Goal: Task Accomplishment & Management: Use online tool/utility

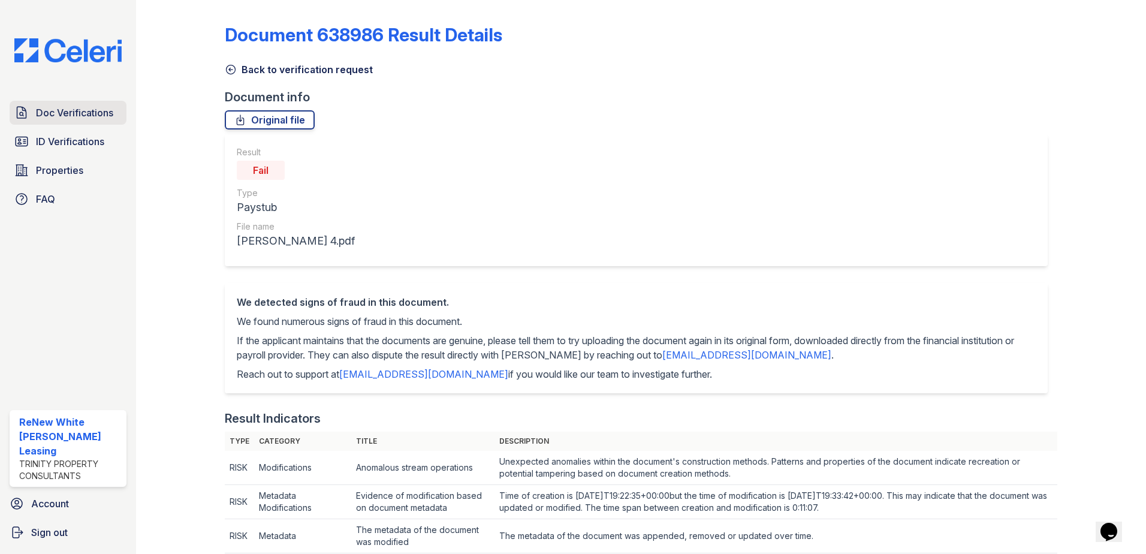
click at [79, 120] on link "Doc Verifications" at bounding box center [68, 113] width 117 height 24
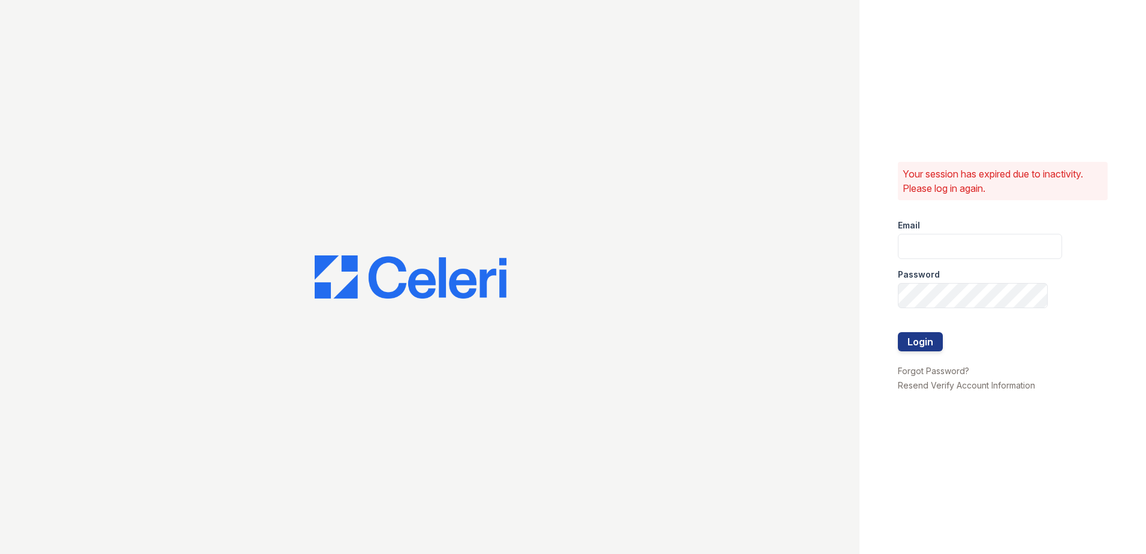
type input "[EMAIL_ADDRESS][DOMAIN_NAME]"
click at [914, 351] on button "Login" at bounding box center [920, 341] width 45 height 19
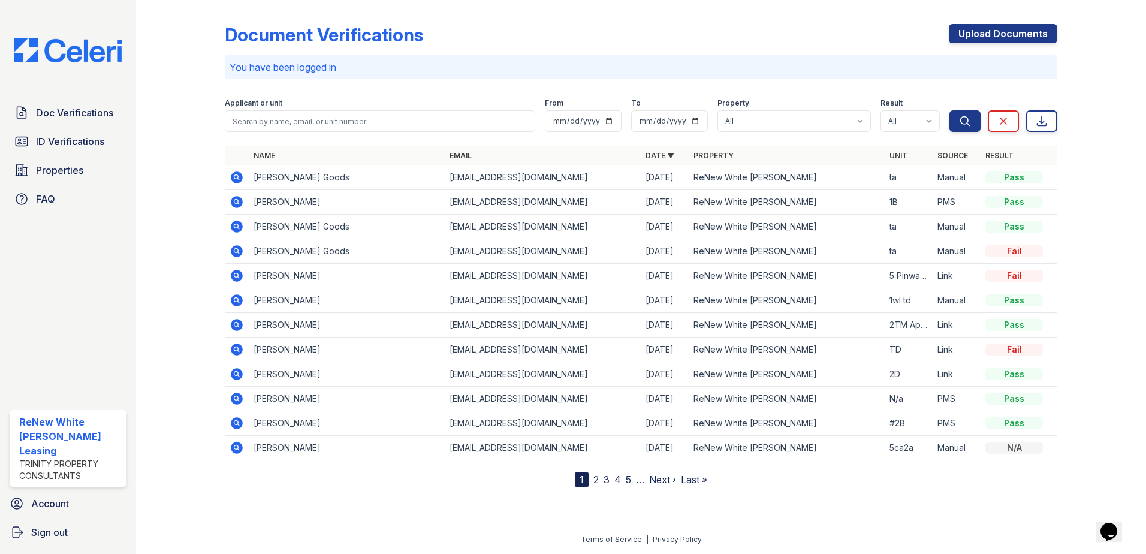
click at [597, 473] on link "2" at bounding box center [595, 479] width 5 height 12
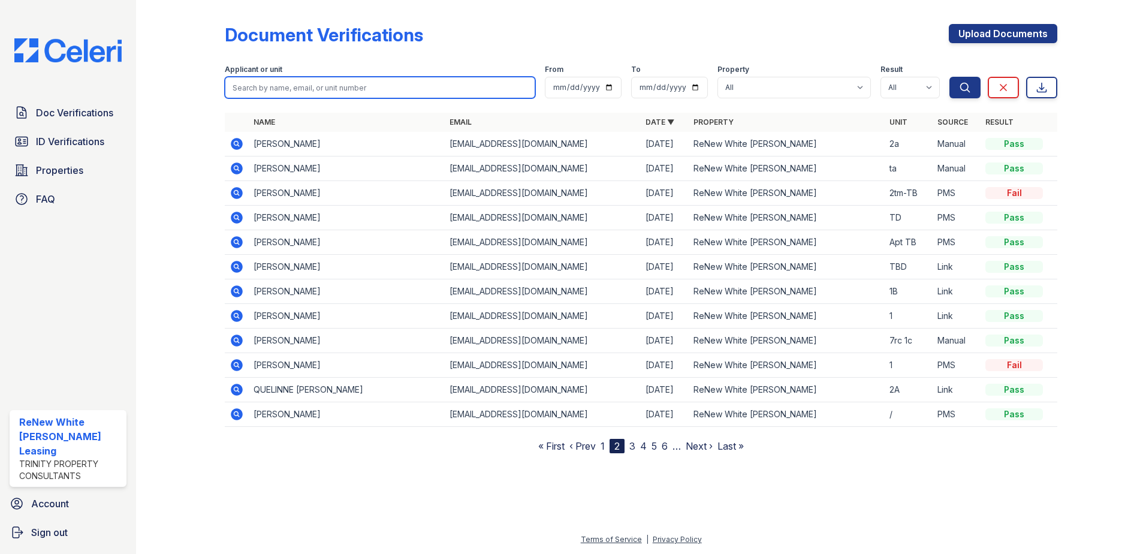
click at [318, 86] on input "search" at bounding box center [380, 88] width 310 height 22
type input "roseline"
click at [949, 77] on button "Search" at bounding box center [964, 88] width 31 height 22
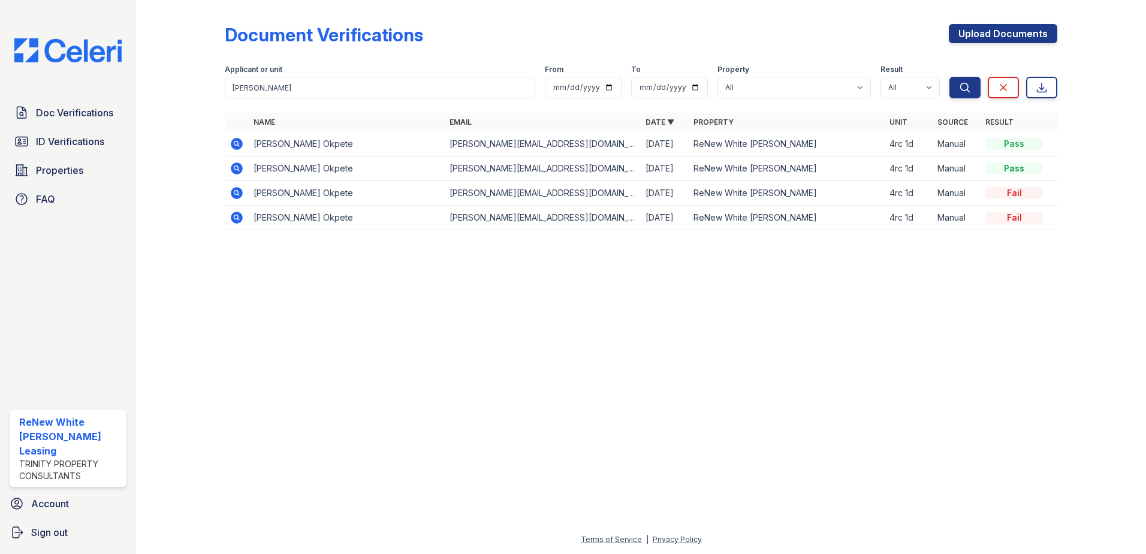
click at [235, 144] on icon at bounding box center [235, 142] width 3 height 3
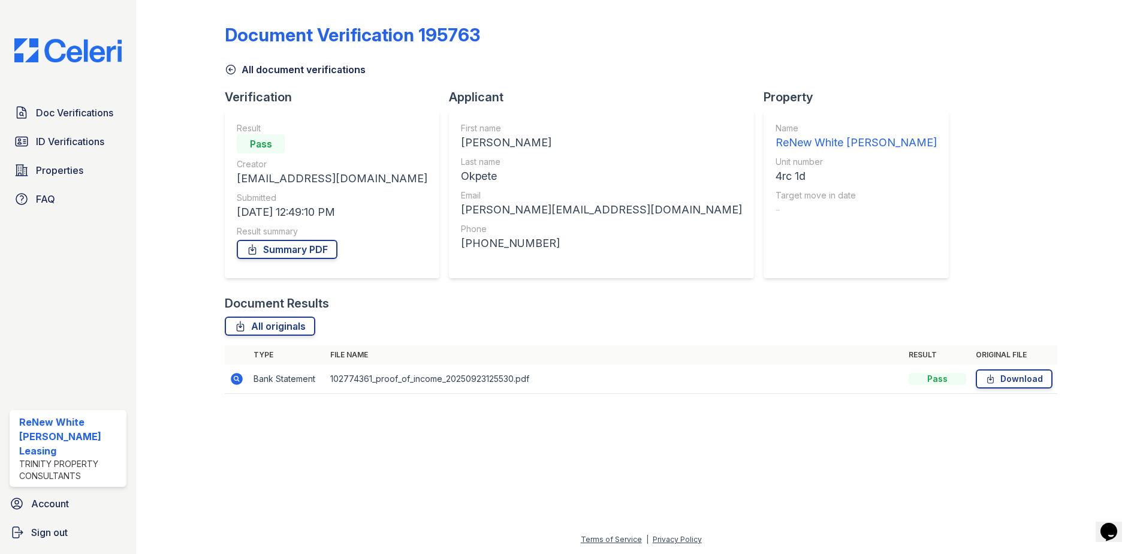
click at [232, 379] on icon at bounding box center [237, 379] width 12 height 12
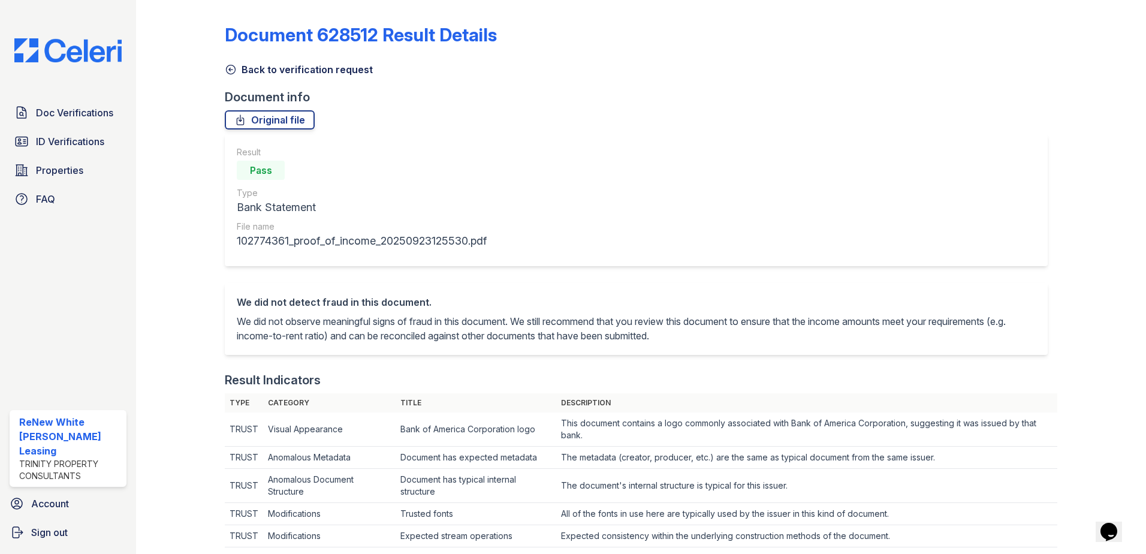
click at [231, 70] on icon at bounding box center [231, 70] width 12 height 12
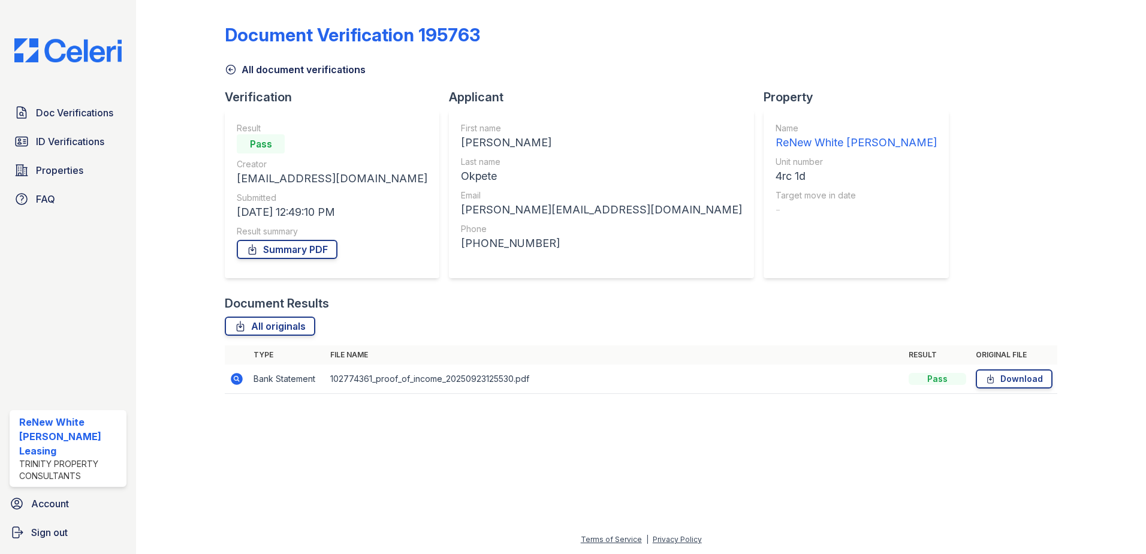
click at [227, 68] on icon at bounding box center [231, 70] width 12 height 12
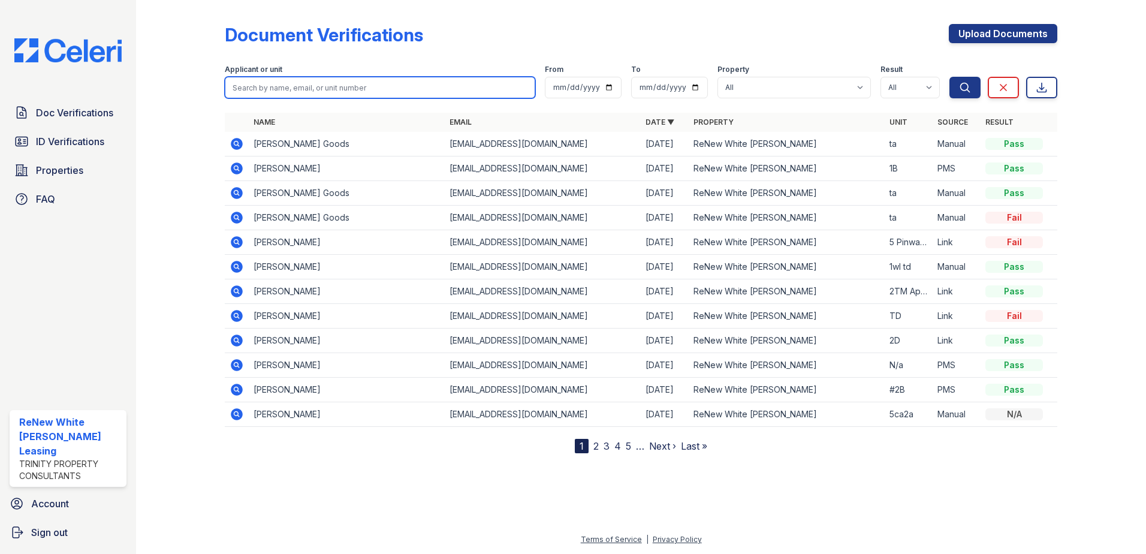
click at [304, 90] on input "search" at bounding box center [380, 88] width 310 height 22
type input "roseline"
click at [949, 77] on button "Search" at bounding box center [964, 88] width 31 height 22
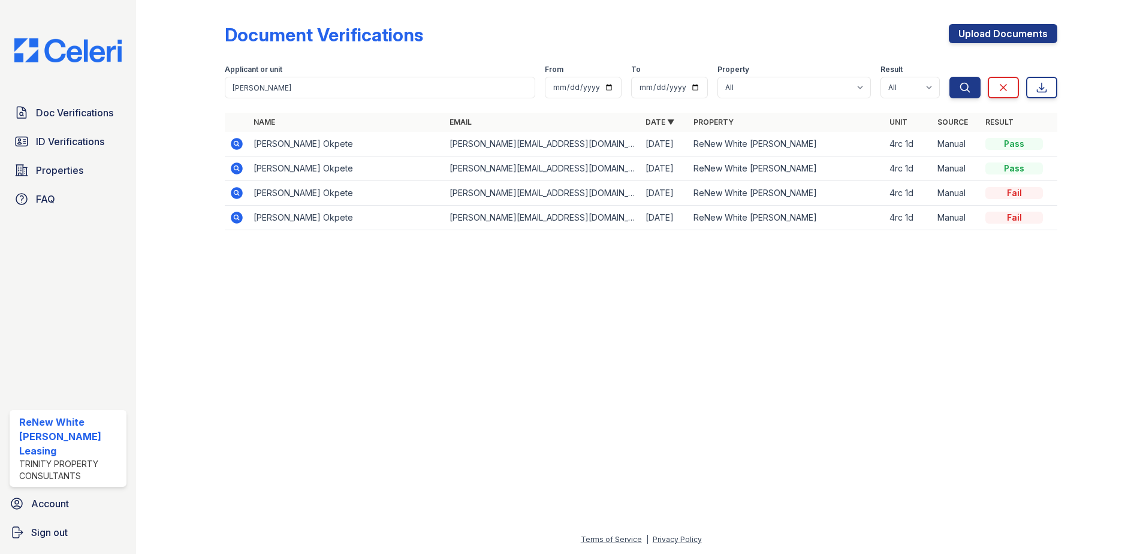
click at [235, 168] on icon at bounding box center [235, 167] width 3 height 3
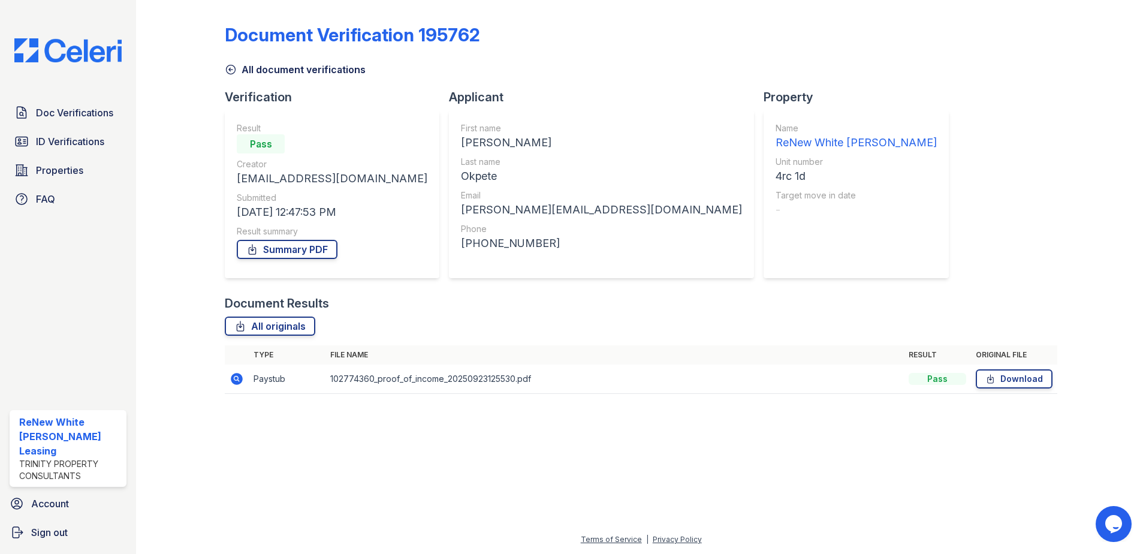
click at [234, 380] on icon at bounding box center [237, 379] width 12 height 12
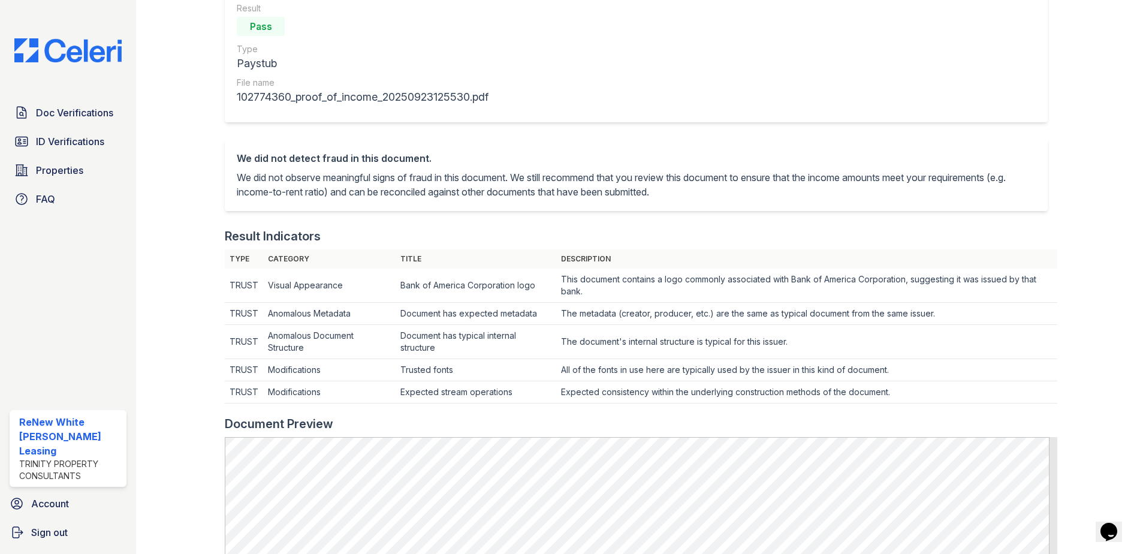
scroll to position [120, 0]
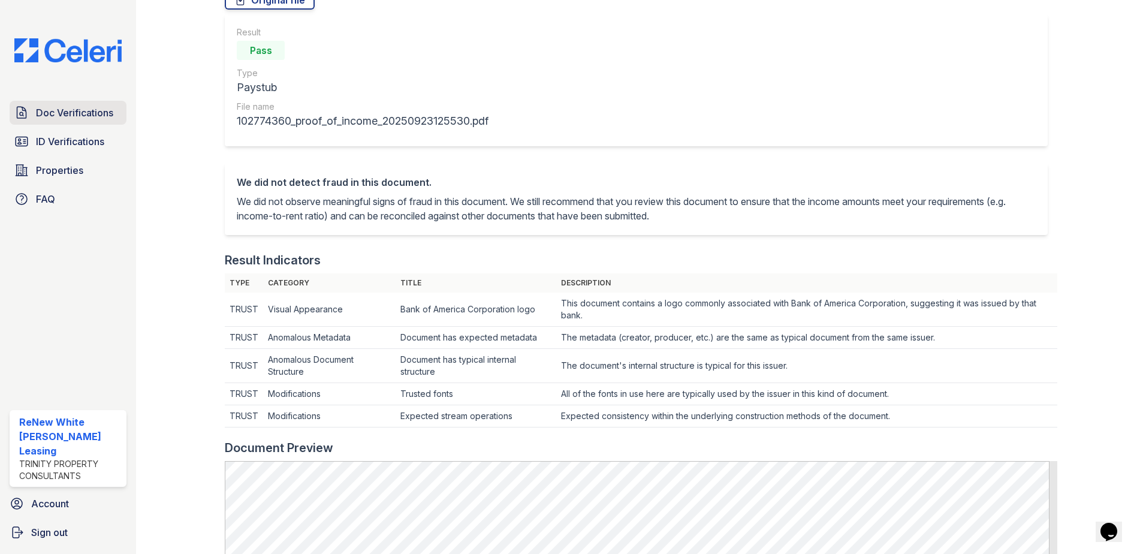
click at [57, 110] on span "Doc Verifications" at bounding box center [74, 112] width 77 height 14
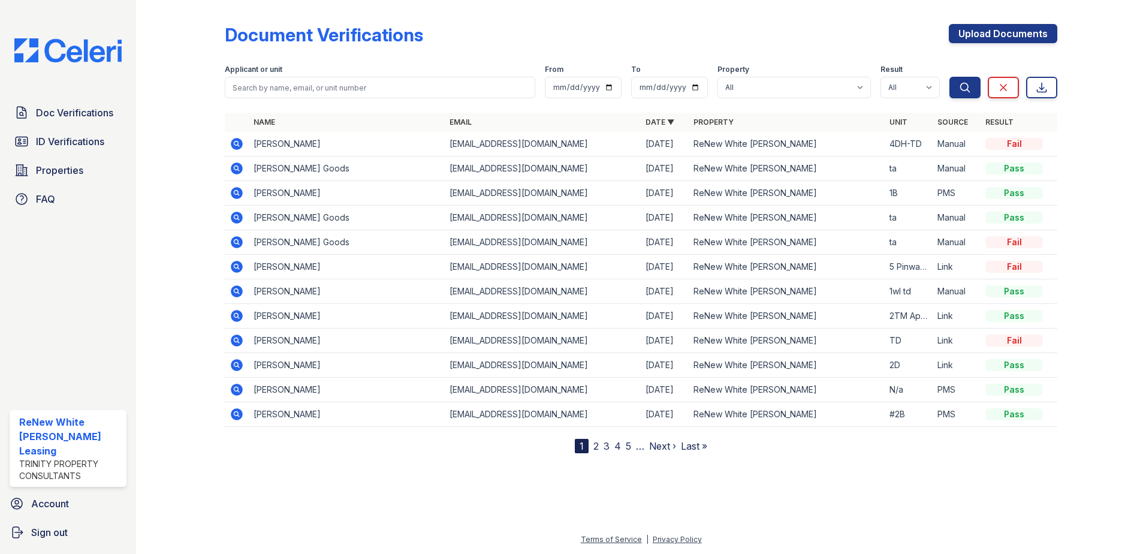
click at [230, 140] on icon at bounding box center [236, 144] width 14 height 14
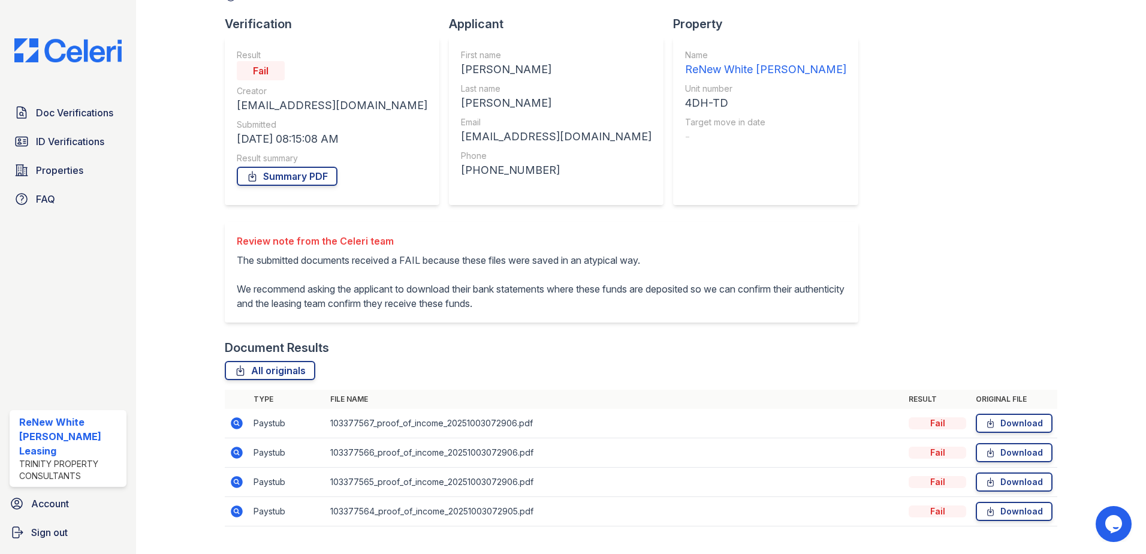
scroll to position [98, 0]
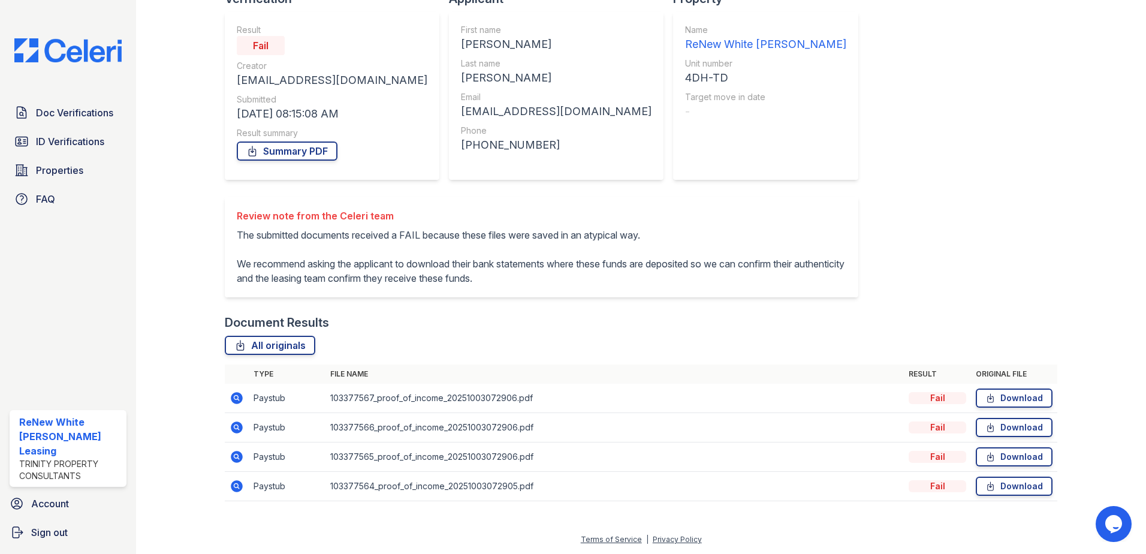
click at [235, 400] on icon at bounding box center [237, 398] width 12 height 12
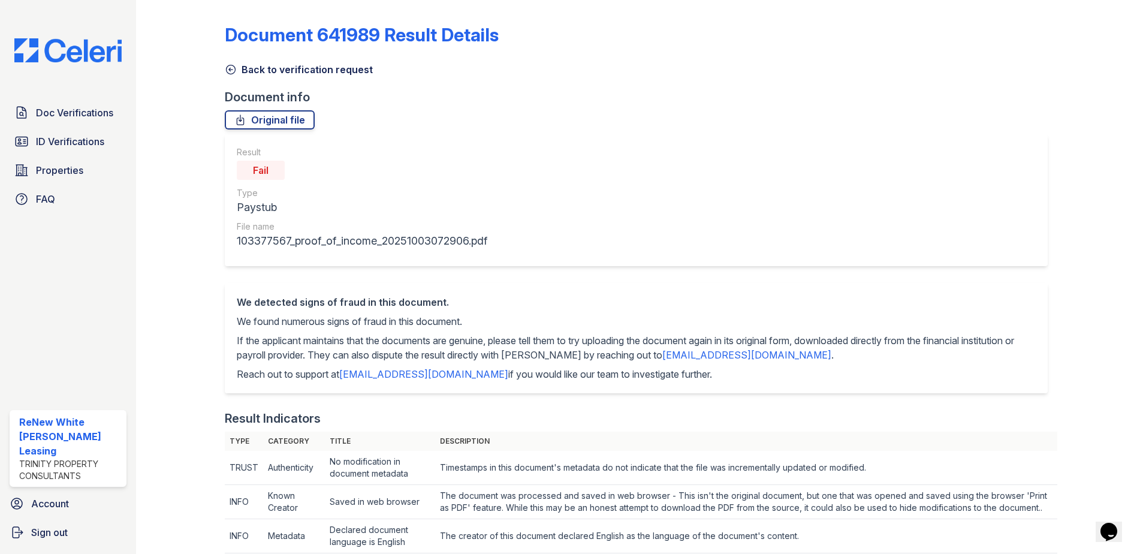
click at [231, 70] on icon at bounding box center [230, 69] width 9 height 9
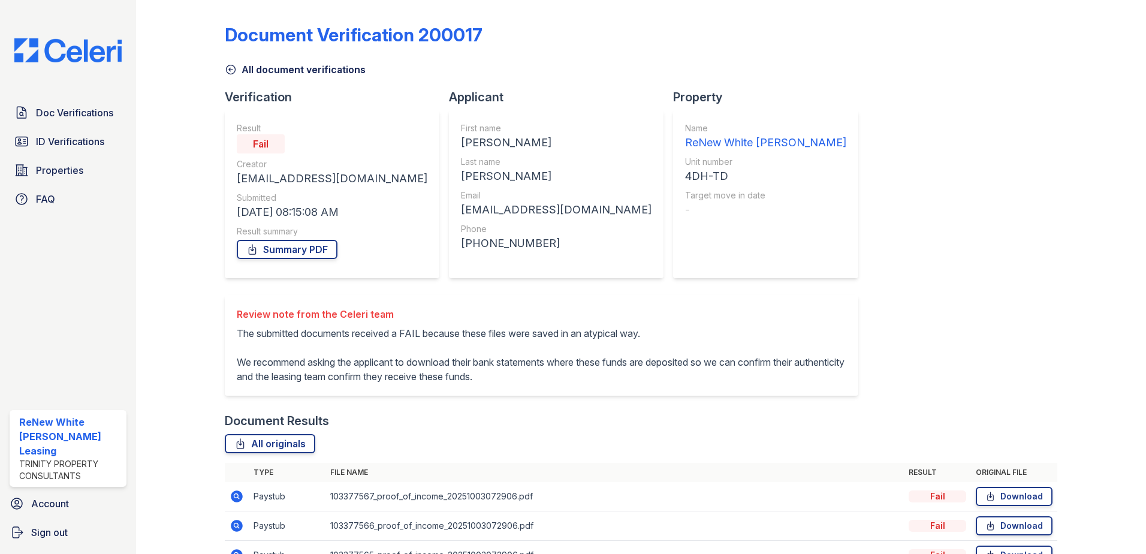
click at [232, 71] on icon at bounding box center [231, 70] width 12 height 12
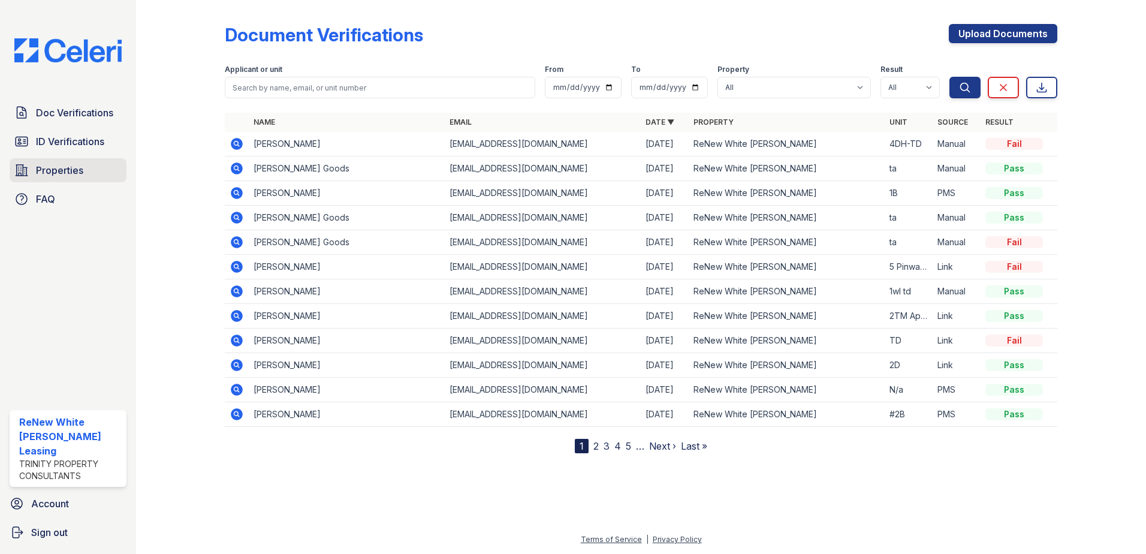
click at [46, 169] on span "Properties" at bounding box center [59, 170] width 47 height 14
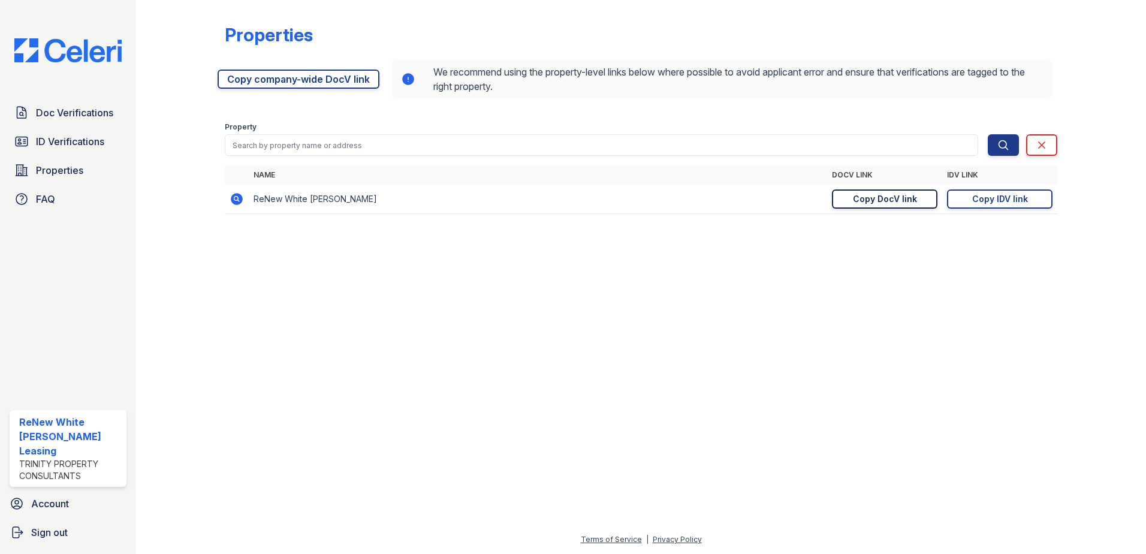
click at [883, 204] on div "Copy DocV link" at bounding box center [885, 199] width 64 height 12
click at [892, 198] on div "Copy DocV link" at bounding box center [885, 199] width 64 height 12
click at [25, 115] on icon at bounding box center [21, 112] width 14 height 14
